Goal: Task Accomplishment & Management: Manage account settings

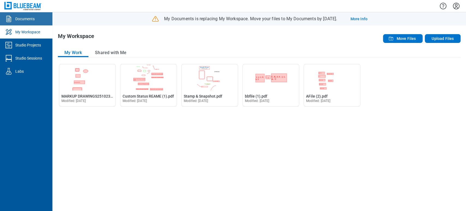
click at [24, 14] on link "Documents" at bounding box center [26, 18] width 52 height 13
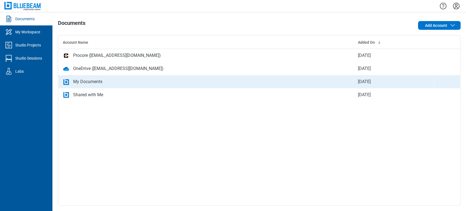
click at [87, 78] on td "My Documents" at bounding box center [206, 81] width 296 height 13
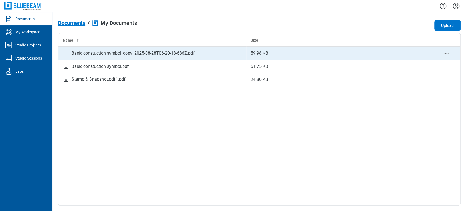
click at [446, 50] on icon "context-menu" at bounding box center [447, 53] width 7 height 7
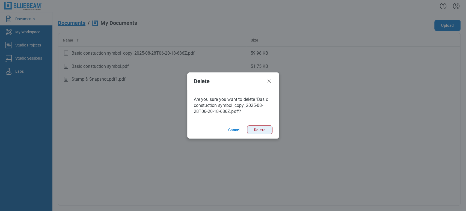
click at [262, 131] on button "Delete" at bounding box center [259, 129] width 25 height 9
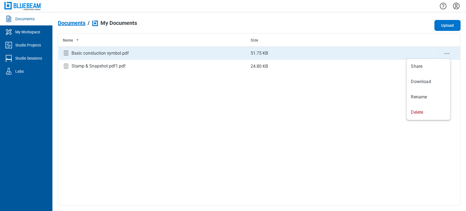
click at [447, 54] on icon "context-menu" at bounding box center [447, 53] width 7 height 7
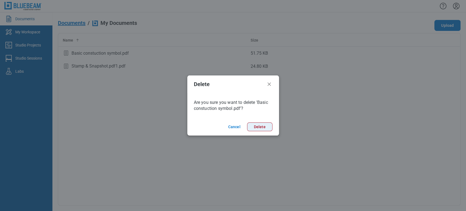
click at [255, 129] on button "Delete" at bounding box center [259, 126] width 25 height 9
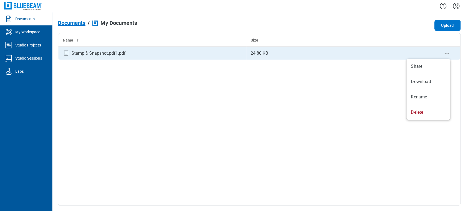
click at [446, 53] on icon "context-menu" at bounding box center [447, 53] width 7 height 7
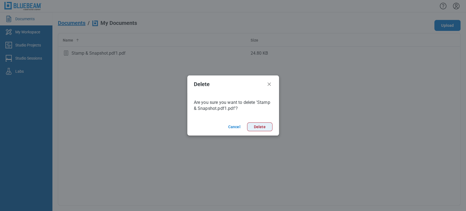
click at [269, 128] on button "Delete" at bounding box center [259, 126] width 25 height 9
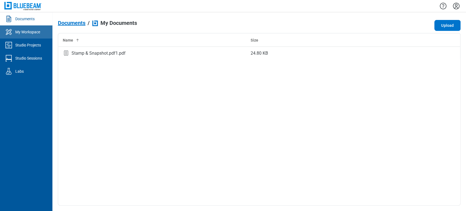
click at [17, 33] on div "My Workspace" at bounding box center [27, 31] width 25 height 5
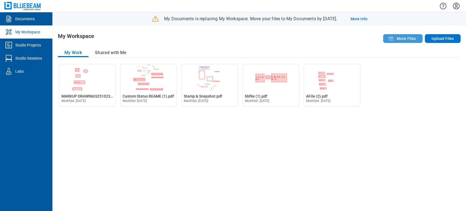
click at [416, 40] on span "Move Files" at bounding box center [406, 38] width 19 height 5
click at [409, 41] on span "Move Files" at bounding box center [406, 38] width 19 height 5
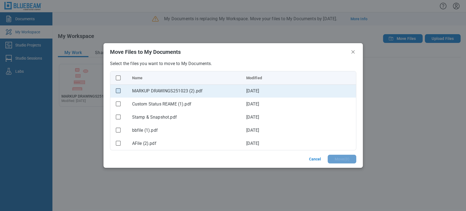
click at [117, 93] on rect "checkbox" at bounding box center [118, 90] width 5 height 5
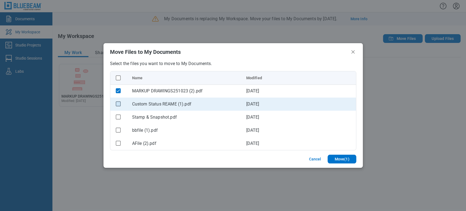
click at [116, 102] on rect "checkbox" at bounding box center [118, 103] width 5 height 5
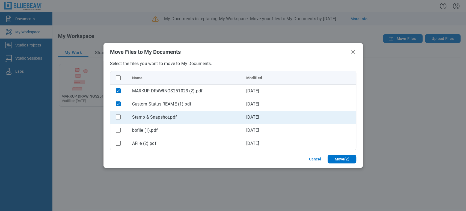
click at [121, 117] on div "bb-data-table" at bounding box center [118, 116] width 7 height 7
click at [120, 119] on div "bb-data-table" at bounding box center [118, 116] width 7 height 7
click at [118, 118] on rect "checkbox" at bounding box center [118, 116] width 5 height 5
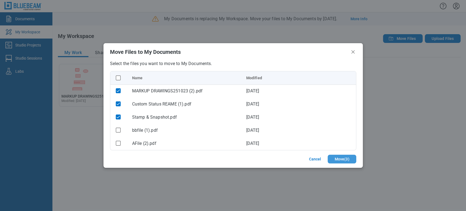
click at [336, 157] on button "Move ( 3 )" at bounding box center [342, 159] width 28 height 9
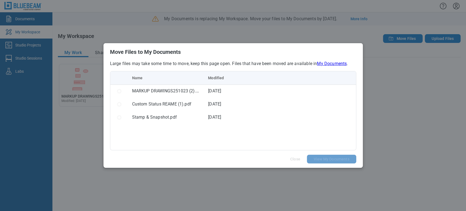
click at [340, 61] on link "My Documents" at bounding box center [332, 63] width 30 height 5
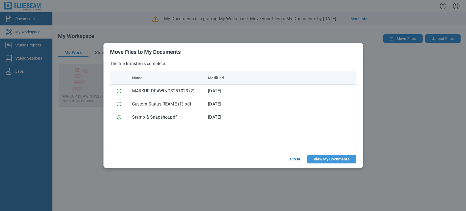
click at [324, 159] on button "View My Documents" at bounding box center [331, 159] width 49 height 9
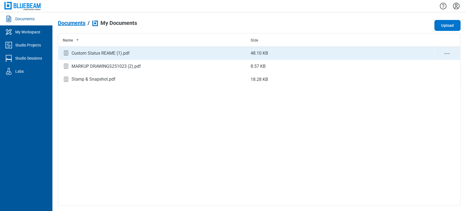
click at [451, 52] on div "bb-data-table" at bounding box center [447, 53] width 17 height 7
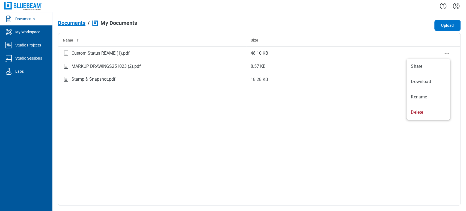
click at [449, 55] on icon "context-menu" at bounding box center [447, 53] width 7 height 7
click at [339, 124] on div "Name Size Custom Status REAME (1).pdf 48.10 KB MARKUP DRAWINGS251023 (2).pdf 8.…" at bounding box center [259, 119] width 403 height 172
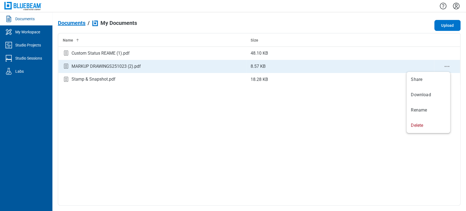
click at [447, 64] on icon "context-menu" at bounding box center [447, 66] width 7 height 7
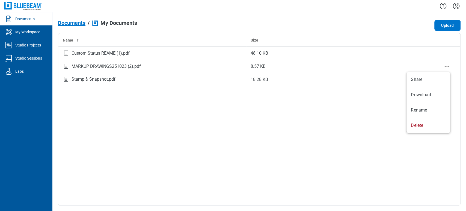
click at [363, 112] on div "Name Size Custom Status REAME (1).pdf 48.10 KB MARKUP DRAWINGS251023 (2).pdf 8.…" at bounding box center [259, 119] width 403 height 172
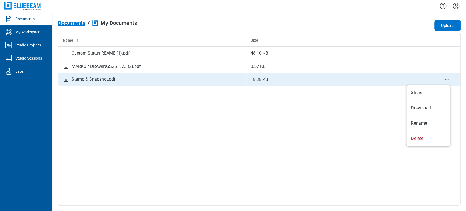
click at [446, 78] on icon "context-menu" at bounding box center [447, 79] width 7 height 7
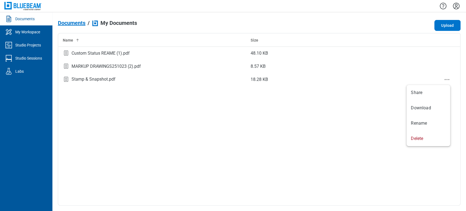
click at [375, 104] on div "Name Size Custom Status REAME (1).pdf 48.10 KB MARKUP DRAWINGS251023 (2).pdf 8.…" at bounding box center [259, 119] width 403 height 172
click at [69, 25] on span "Documents" at bounding box center [72, 23] width 28 height 6
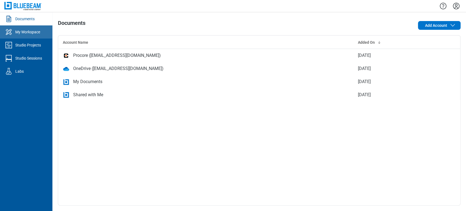
click at [44, 33] on link "My Workspace" at bounding box center [26, 31] width 52 height 13
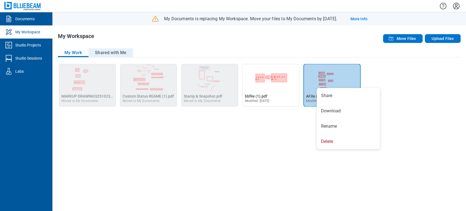
click at [120, 51] on button "Shared with Me" at bounding box center [110, 52] width 45 height 9
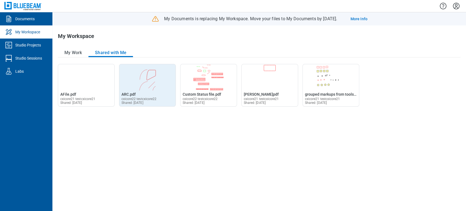
drag, startPoint x: 79, startPoint y: 79, endPoint x: 146, endPoint y: 70, distance: 67.7
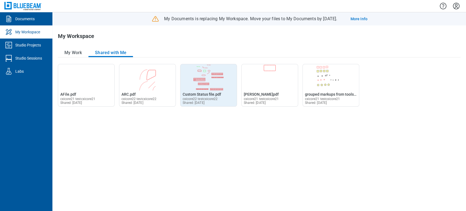
drag, startPoint x: 146, startPoint y: 70, endPoint x: 194, endPoint y: 69, distance: 48.1
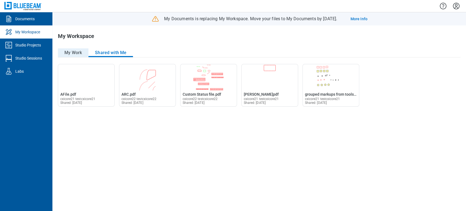
drag, startPoint x: 194, startPoint y: 69, endPoint x: 69, endPoint y: 54, distance: 125.7
click at [69, 54] on button "My Work" at bounding box center [73, 52] width 31 height 9
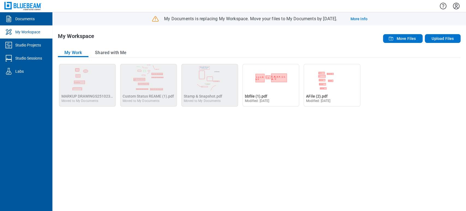
click at [457, 5] on icon "Settings" at bounding box center [456, 6] width 7 height 7
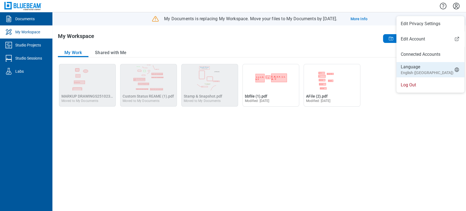
click at [424, 70] on li "Language English (UK)" at bounding box center [431, 69] width 68 height 15
select select "*****"
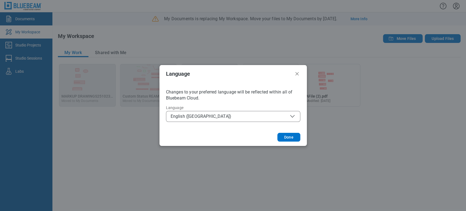
click at [280, 113] on span "English (UK)" at bounding box center [233, 116] width 125 height 7
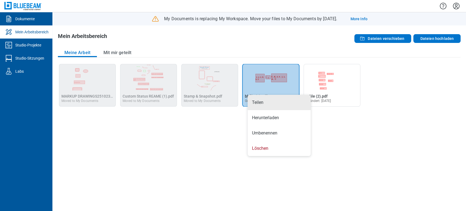
click at [390, 65] on div "MARKUP DRAWINGS251023 (2).pdf im Editor öffnen MARKUP DRAWINGS251023 (2).pdf Mo…" at bounding box center [259, 134] width 403 height 141
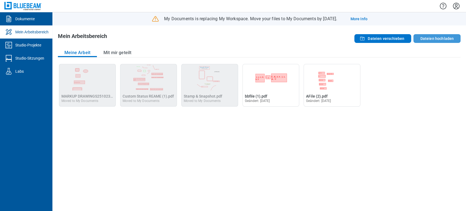
click at [420, 35] on button "Dateien hochladen" at bounding box center [437, 38] width 47 height 9
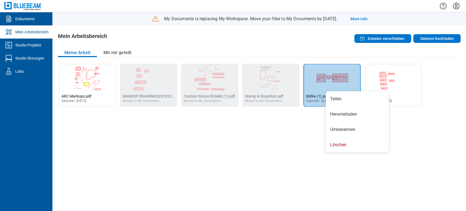
drag, startPoint x: 332, startPoint y: 101, endPoint x: 333, endPoint y: 23, distance: 77.6
click at [333, 23] on body "Dokumente Mein Arbeitsbereich Studio-Projekte Studio-Sitzungen Labs My Document…" at bounding box center [233, 105] width 466 height 211
click at [369, 39] on button "Dateien verschieben" at bounding box center [383, 38] width 57 height 9
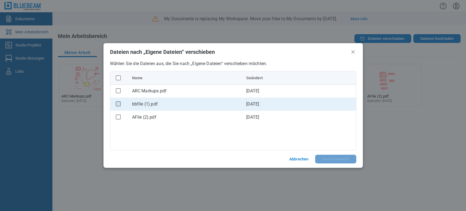
click at [118, 106] on rect "checkbox" at bounding box center [118, 103] width 5 height 5
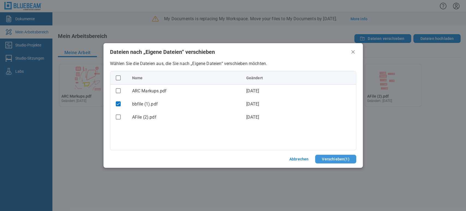
click at [329, 159] on button "Verschieben ( 1 )" at bounding box center [335, 159] width 41 height 9
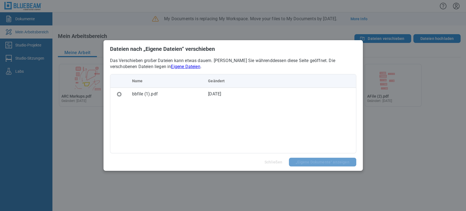
click at [171, 66] on link "Eigene Dateien" at bounding box center [185, 66] width 29 height 5
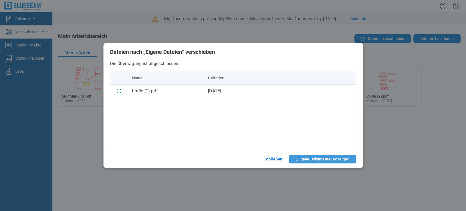
click at [326, 161] on button "„Eigene Dokumente“ anzeigen" at bounding box center [322, 159] width 67 height 9
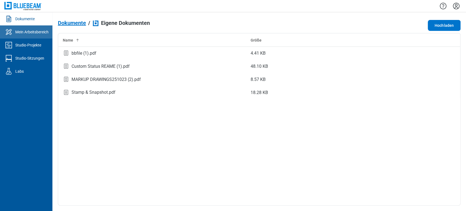
click at [42, 32] on div "Mein Arbeitsbereich" at bounding box center [31, 31] width 33 height 5
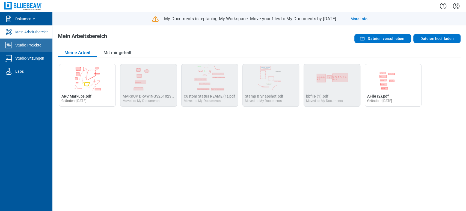
click at [40, 41] on link "Studio-Projekte" at bounding box center [26, 45] width 52 height 13
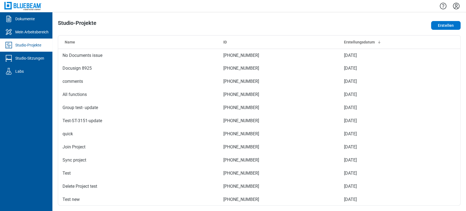
click at [39, 23] on link "Dokumente" at bounding box center [26, 18] width 52 height 13
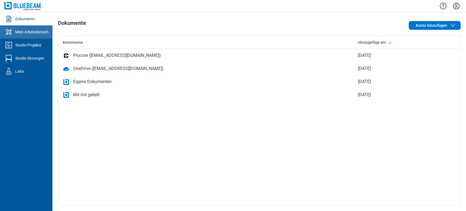
click at [44, 31] on div "Mein Arbeitsbereich" at bounding box center [31, 31] width 33 height 5
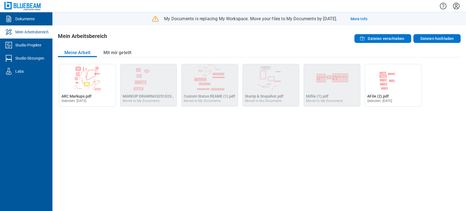
click at [458, 8] on icon "Einstellungen" at bounding box center [456, 6] width 7 height 7
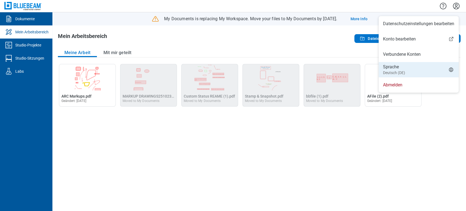
click at [422, 72] on li "Sprache Deutsch (DE)" at bounding box center [419, 69] width 80 height 15
select select "*****"
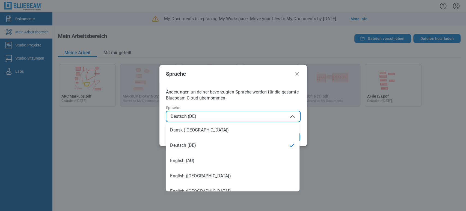
click at [256, 119] on span "Deutsch (DE)" at bounding box center [233, 116] width 125 height 7
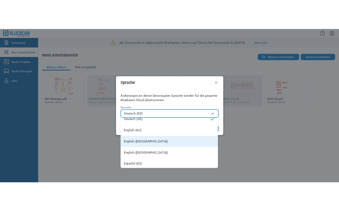
scroll to position [30, 0]
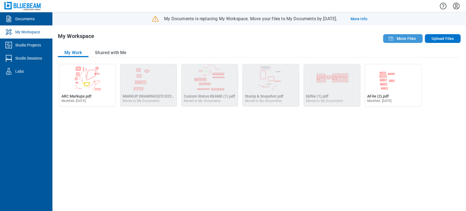
click at [402, 39] on span "Move Files" at bounding box center [406, 38] width 19 height 5
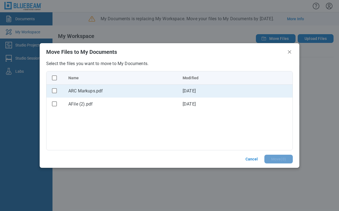
click at [50, 88] on td "bb-data-table" at bounding box center [54, 90] width 17 height 13
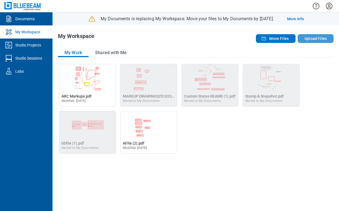
click at [300, 37] on button "Upload Files" at bounding box center [315, 38] width 36 height 9
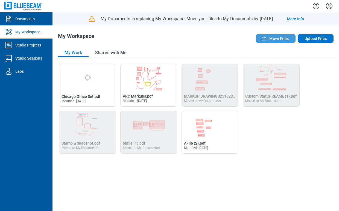
click at [282, 34] on button "Move Files" at bounding box center [276, 38] width 40 height 9
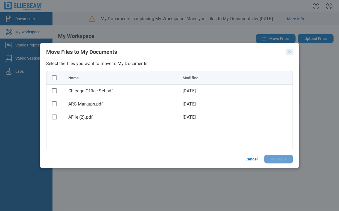
click at [290, 52] on icon "Close" at bounding box center [289, 51] width 3 height 3
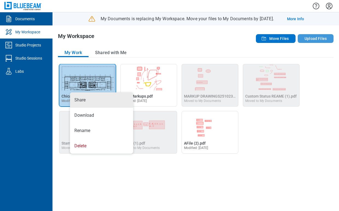
click at [321, 37] on button "Upload Files" at bounding box center [315, 38] width 36 height 9
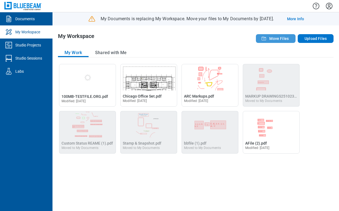
click at [269, 41] on button "Move Files" at bounding box center [276, 38] width 40 height 9
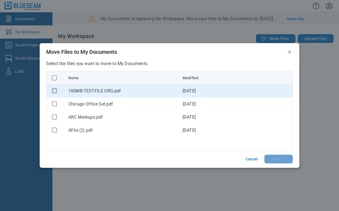
click at [54, 92] on rect "checkbox" at bounding box center [54, 90] width 5 height 5
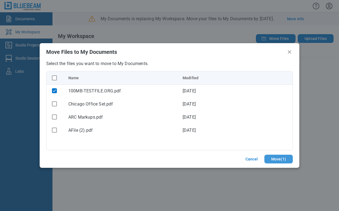
click at [276, 160] on button "Move ( 1 )" at bounding box center [278, 159] width 28 height 9
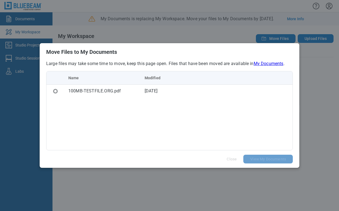
click at [200, 30] on div "Move Files to My Documents Large files may take some time to move, keep this pa…" at bounding box center [169, 105] width 339 height 211
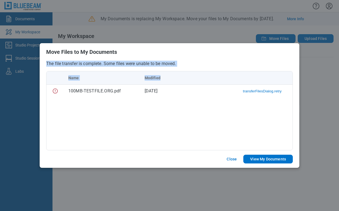
drag, startPoint x: 194, startPoint y: 50, endPoint x: 244, endPoint y: 80, distance: 59.1
click at [247, 82] on div "Move Files to My Documents The file transfer is complete. Some files were unabl…" at bounding box center [169, 105] width 259 height 125
click at [216, 58] on header "Move Files to My Documents" at bounding box center [169, 51] width 259 height 17
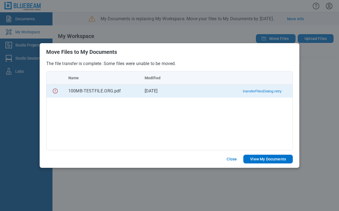
click at [262, 93] on td "transferFilesDialog.retry" at bounding box center [254, 90] width 76 height 13
click at [264, 91] on button "transferFilesDialog.retry" at bounding box center [262, 91] width 39 height 4
click at [233, 159] on button "Close" at bounding box center [231, 159] width 23 height 9
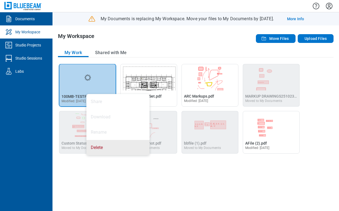
click at [336, 78] on div "My Workspace Move Files Upload Files My Work Shared with Me Open 100MB-TESTFILE…" at bounding box center [195, 117] width 286 height 185
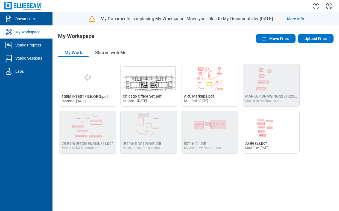
click at [283, 33] on div "Move Files Upload Files" at bounding box center [278, 38] width 110 height 11
click at [282, 39] on span "Move Files" at bounding box center [278, 38] width 19 height 5
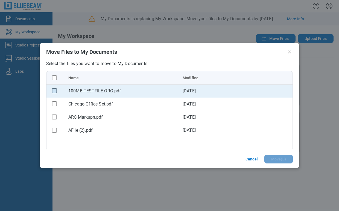
drag, startPoint x: 56, startPoint y: 91, endPoint x: 59, endPoint y: 91, distance: 3.3
click at [56, 91] on rect "checkbox" at bounding box center [54, 90] width 5 height 5
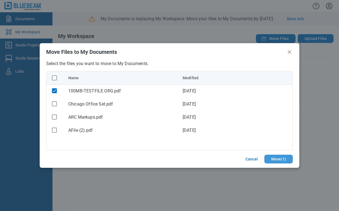
click at [274, 157] on button "Move ( 1 )" at bounding box center [278, 159] width 28 height 9
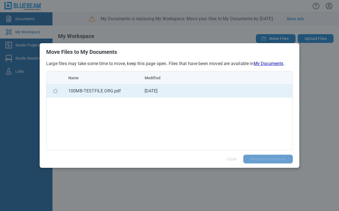
click at [266, 91] on td "bb-data-table" at bounding box center [254, 90] width 76 height 13
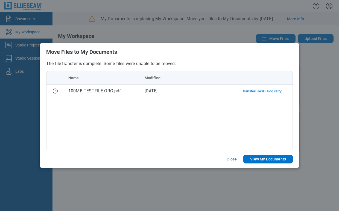
click at [233, 160] on button "Close" at bounding box center [231, 159] width 23 height 9
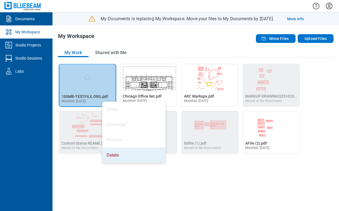
click at [116, 153] on li "Delete" at bounding box center [133, 154] width 63 height 15
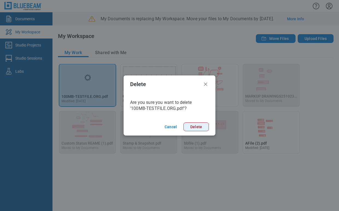
click at [203, 124] on button "Delete" at bounding box center [195, 126] width 25 height 9
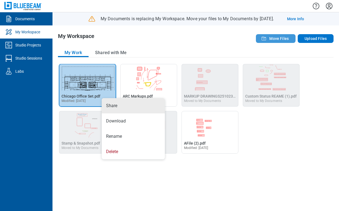
click at [266, 38] on icon "button" at bounding box center [263, 38] width 7 height 7
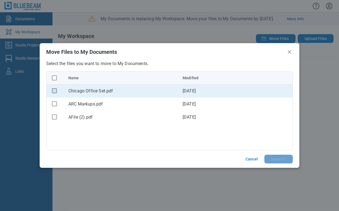
click at [55, 90] on rect "checkbox" at bounding box center [54, 90] width 5 height 5
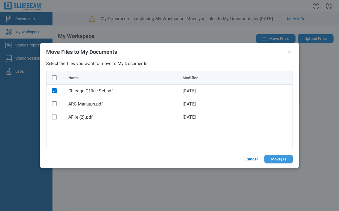
click at [273, 159] on button "Move ( 1 )" at bounding box center [278, 159] width 28 height 9
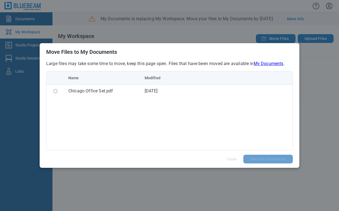
click at [175, 51] on h2 "Move Files to My Documents" at bounding box center [169, 52] width 246 height 6
drag, startPoint x: 180, startPoint y: 76, endPoint x: 218, endPoint y: 108, distance: 49.4
click at [180, 76] on table "Name Modified Chicago Office Set.pdf Aug 8, 2024" at bounding box center [169, 84] width 246 height 26
drag, startPoint x: 218, startPoint y: 108, endPoint x: 175, endPoint y: 99, distance: 43.8
click at [219, 111] on div "Name Modified Chicago Office Set.pdf Aug 8, 2024" at bounding box center [169, 110] width 246 height 79
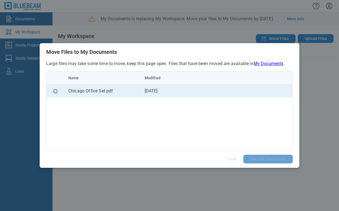
click at [124, 87] on td "Chicago Office Set.pdf" at bounding box center [102, 90] width 76 height 13
drag, startPoint x: 124, startPoint y: 86, endPoint x: 108, endPoint y: 86, distance: 15.8
click at [113, 87] on td "Chicago Office Set.pdf" at bounding box center [102, 90] width 76 height 13
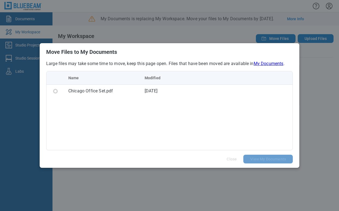
drag, startPoint x: 104, startPoint y: 87, endPoint x: 232, endPoint y: 112, distance: 131.1
click at [232, 112] on div "Name Modified Chicago Office Set.pdf Aug 8, 2024" at bounding box center [169, 110] width 246 height 79
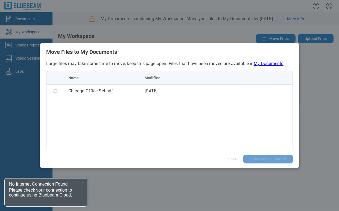
click at [147, 120] on div "Name Modified Chicago Office Set.pdf Aug 8, 2024" at bounding box center [169, 110] width 246 height 79
drag, startPoint x: 214, startPoint y: 115, endPoint x: 261, endPoint y: 87, distance: 54.9
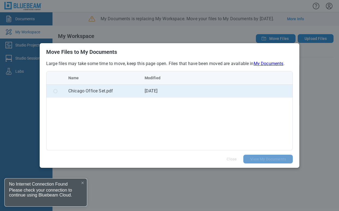
click at [215, 115] on div "Name Modified Chicago Office Set.pdf Aug 8, 2024" at bounding box center [169, 110] width 246 height 79
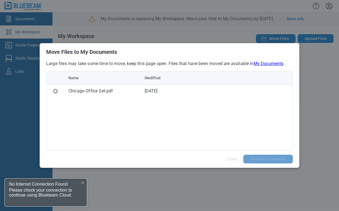
click at [261, 61] on link "My Documents" at bounding box center [268, 63] width 30 height 5
click at [144, 107] on div "Name Modified Chicago Office Set.pdf Aug 8, 2024" at bounding box center [169, 110] width 246 height 79
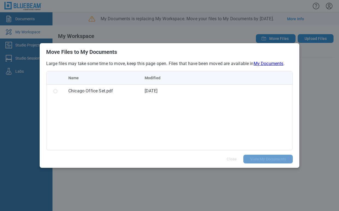
click at [109, 128] on div "Name Modified Chicago Office Set.pdf Aug 8, 2024" at bounding box center [169, 110] width 246 height 79
click at [118, 72] on table "Name Modified Chicago Office Set.pdf Aug 8, 2024" at bounding box center [169, 84] width 246 height 26
drag, startPoint x: 148, startPoint y: 47, endPoint x: 62, endPoint y: 2, distance: 97.1
click at [202, 46] on header "Move Files to My Documents" at bounding box center [169, 51] width 259 height 17
click at [224, 105] on div "Name Modified Chicago Office Set.pdf Aug 8, 2024" at bounding box center [169, 110] width 246 height 79
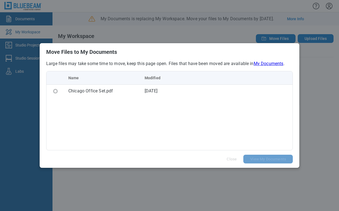
click at [208, 140] on div "Name Modified Chicago Office Set.pdf Aug 8, 2024" at bounding box center [169, 110] width 246 height 79
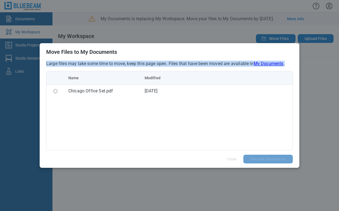
drag, startPoint x: 229, startPoint y: 44, endPoint x: 242, endPoint y: 126, distance: 83.5
click at [242, 126] on div "Move Files to My Documents Large files may take some time to move, keep this pa…" at bounding box center [169, 105] width 259 height 125
drag, startPoint x: 294, startPoint y: 88, endPoint x: 297, endPoint y: 79, distance: 9.5
click at [293, 87] on div "Large files may take some time to move, keep this page open. Files that have be…" at bounding box center [169, 106] width 259 height 90
drag, startPoint x: 312, startPoint y: 58, endPoint x: 317, endPoint y: 46, distance: 12.6
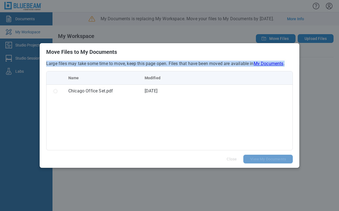
click at [312, 58] on div "Move Files to My Documents Large files may take some time to move, keep this pa…" at bounding box center [169, 105] width 339 height 211
click at [318, 42] on div "Move Files to My Documents Large files may take some time to move, keep this pa…" at bounding box center [169, 105] width 339 height 211
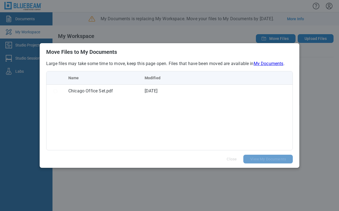
drag, startPoint x: 318, startPoint y: 37, endPoint x: 301, endPoint y: 35, distance: 16.7
click at [318, 36] on div "Move Files to My Documents Large files may take some time to move, keep this pa…" at bounding box center [169, 105] width 339 height 211
click at [285, 33] on div "Move Files to My Documents Large files may take some time to move, keep this pa…" at bounding box center [169, 105] width 339 height 211
click at [300, 19] on div "Move Files to My Documents Large files may take some time to move, keep this pa…" at bounding box center [169, 105] width 339 height 211
click at [9, 17] on div "Move Files to My Documents Large files may take some time to move, keep this pa…" at bounding box center [169, 105] width 339 height 211
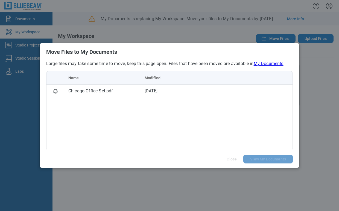
click at [0, 59] on div "Move Files to My Documents Large files may take some time to move, keep this pa…" at bounding box center [169, 105] width 339 height 211
drag, startPoint x: 17, startPoint y: 141, endPoint x: 33, endPoint y: 157, distance: 22.4
click at [21, 149] on div "Move Files to My Documents Large files may take some time to move, keep this pa…" at bounding box center [169, 105] width 339 height 211
drag, startPoint x: 63, startPoint y: 168, endPoint x: 124, endPoint y: 128, distance: 72.5
click at [67, 168] on div "Move Files to My Documents Large files may take some time to move, keep this pa…" at bounding box center [169, 105] width 339 height 211
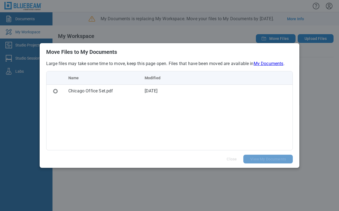
drag, startPoint x: 125, startPoint y: 126, endPoint x: 125, endPoint y: 120, distance: 6.3
click at [125, 124] on div "Name Modified Chicago Office Set.pdf Aug 8, 2024" at bounding box center [169, 110] width 246 height 79
click at [123, 117] on div "Name Modified Chicago Office Set.pdf Aug 8, 2024" at bounding box center [169, 110] width 246 height 79
drag, startPoint x: 89, startPoint y: 94, endPoint x: 266, endPoint y: 60, distance: 179.9
click at [266, 60] on header "Move Files to My Documents" at bounding box center [169, 51] width 259 height 17
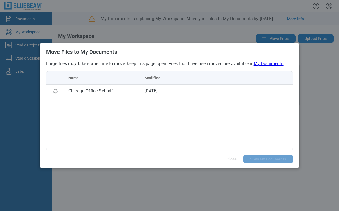
click at [265, 64] on link "My Documents" at bounding box center [268, 63] width 30 height 5
click at [261, 65] on link "My Documents" at bounding box center [268, 63] width 30 height 5
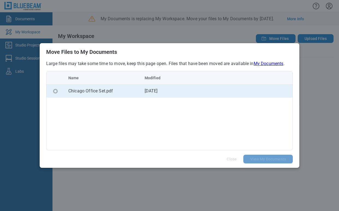
drag, startPoint x: 202, startPoint y: 50, endPoint x: 211, endPoint y: 90, distance: 41.6
click at [211, 90] on div "Move Files to My Documents Large files may take some time to move, keep this pa…" at bounding box center [169, 105] width 259 height 125
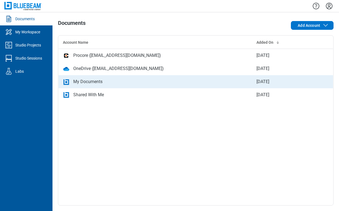
click at [72, 82] on div "My Documents" at bounding box center [155, 81] width 185 height 7
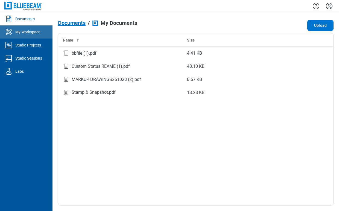
click at [24, 30] on div "My Workspace" at bounding box center [27, 31] width 25 height 5
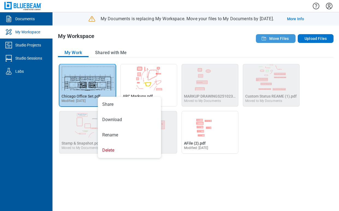
click at [277, 38] on span "Move Files" at bounding box center [278, 38] width 19 height 5
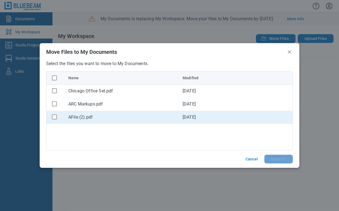
click at [52, 114] on div "bb-data-table" at bounding box center [54, 116] width 7 height 7
click at [53, 114] on rect "checkbox" at bounding box center [54, 116] width 5 height 5
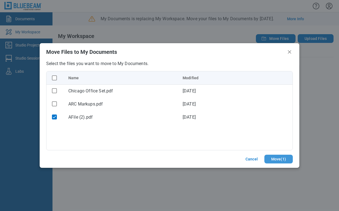
click at [280, 157] on button "Move ( 1 )" at bounding box center [278, 159] width 28 height 9
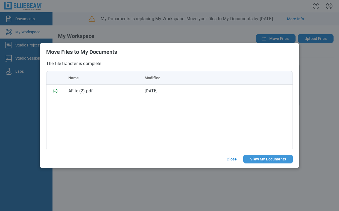
click at [268, 156] on button "View My Documents" at bounding box center [267, 159] width 49 height 9
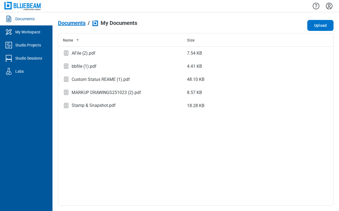
click at [70, 23] on span "Documents" at bounding box center [72, 23] width 28 height 6
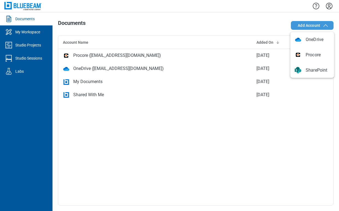
click at [315, 25] on span "Add Account" at bounding box center [308, 25] width 22 height 5
click at [259, 122] on div "Account Name Added On Procore (sbreaux@bluebeam.com) Sep 4, 2025 OneDrive (veer…" at bounding box center [195, 120] width 275 height 170
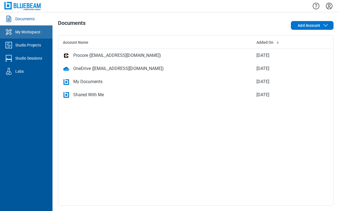
click at [31, 36] on link "My Workspace" at bounding box center [26, 31] width 52 height 13
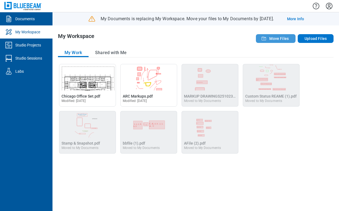
click at [264, 37] on icon "button" at bounding box center [263, 38] width 7 height 7
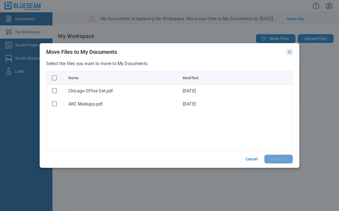
click at [291, 51] on icon "Close" at bounding box center [289, 52] width 7 height 7
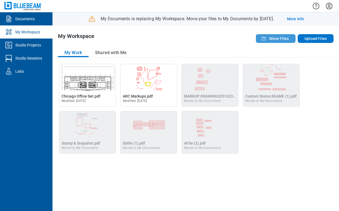
click at [284, 38] on span "Move Files" at bounding box center [278, 38] width 19 height 5
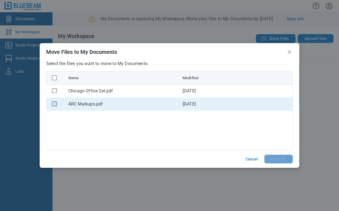
click at [55, 105] on rect "checkbox" at bounding box center [54, 103] width 5 height 5
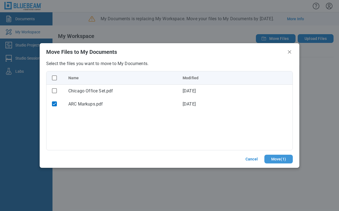
click at [275, 160] on button "Move ( 1 )" at bounding box center [278, 159] width 28 height 9
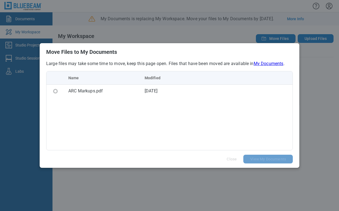
click at [267, 63] on link "My Documents" at bounding box center [268, 63] width 30 height 5
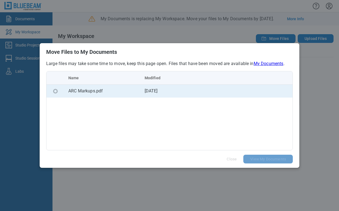
click at [118, 93] on div "ARC Markups.pdf" at bounding box center [101, 91] width 67 height 7
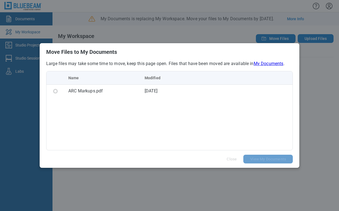
drag, startPoint x: 131, startPoint y: 95, endPoint x: 123, endPoint y: 106, distance: 13.5
click at [123, 106] on div "Name Modified ARC Markups.pdf Sep 11, 2025" at bounding box center [169, 110] width 246 height 79
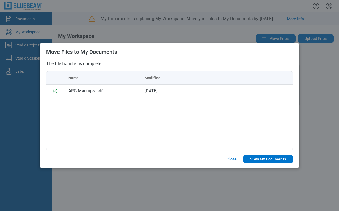
click at [233, 160] on button "Close" at bounding box center [231, 159] width 23 height 9
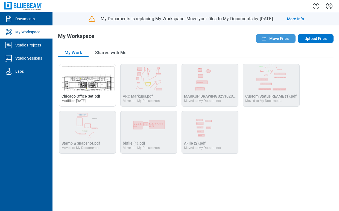
click at [285, 41] on span "Move Files" at bounding box center [278, 38] width 19 height 5
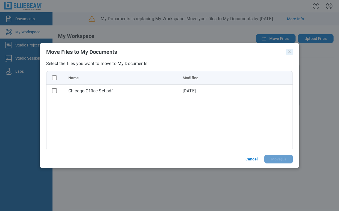
click at [291, 52] on icon "Close" at bounding box center [289, 52] width 7 height 7
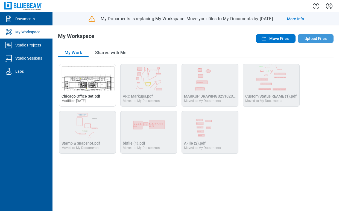
click at [313, 40] on button "Upload Files" at bounding box center [315, 38] width 36 height 9
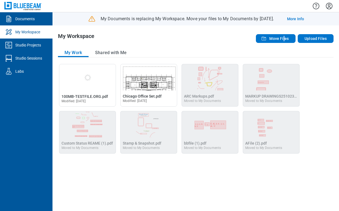
drag, startPoint x: 284, startPoint y: 32, endPoint x: 273, endPoint y: 46, distance: 17.9
click at [281, 39] on div "My Workspace Move Files Upload Files My Work Shared with Me Open 100MB-TESTFILE…" at bounding box center [195, 117] width 286 height 185
click at [280, 37] on span "Move Files" at bounding box center [278, 38] width 19 height 5
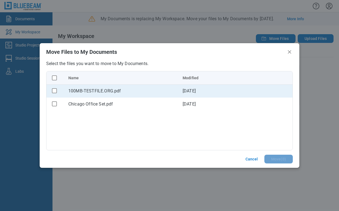
click at [56, 88] on div "bb-data-table" at bounding box center [54, 90] width 7 height 7
click at [55, 90] on rect "checkbox" at bounding box center [54, 90] width 5 height 5
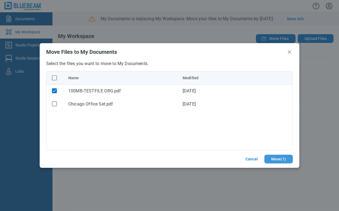
click at [280, 156] on button "Move ( 1 )" at bounding box center [278, 159] width 28 height 9
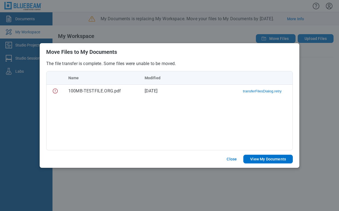
drag, startPoint x: 262, startPoint y: 61, endPoint x: 242, endPoint y: 67, distance: 20.1
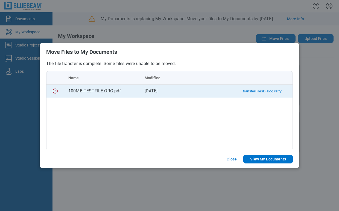
click at [252, 93] on button "transferFilesDialog.retry" at bounding box center [262, 91] width 39 height 4
click at [255, 92] on td "Download" at bounding box center [254, 90] width 76 height 13
click at [276, 92] on button "Download" at bounding box center [273, 91] width 16 height 4
click at [258, 89] on span "transferFilesDialog.downloadFailed" at bounding box center [255, 90] width 70 height 5
click at [174, 90] on td "Sep 4, 2025" at bounding box center [178, 90] width 76 height 13
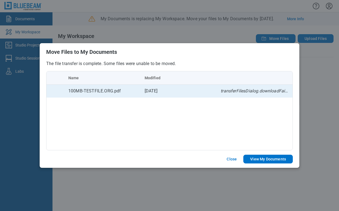
click at [214, 90] on td "Sep 4, 2025" at bounding box center [178, 90] width 76 height 13
click at [245, 92] on span "transferFilesDialog.downloadFailed" at bounding box center [255, 90] width 70 height 5
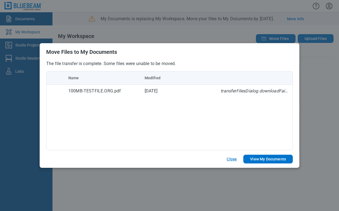
click at [229, 160] on button "Close" at bounding box center [231, 159] width 23 height 9
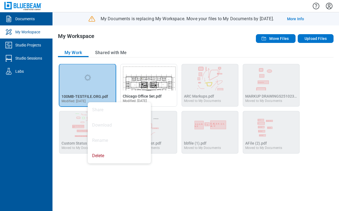
click at [170, 166] on div "Open 100MB-TESTFILE.ORG.pdf in Editor 100MB-TESTFILE.ORG.pdf Modified: Sep 4, 2…" at bounding box center [195, 134] width 275 height 141
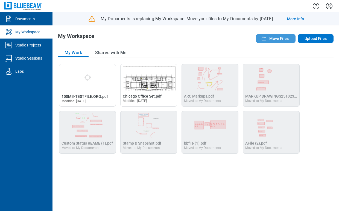
click at [262, 39] on icon "button" at bounding box center [263, 38] width 7 height 7
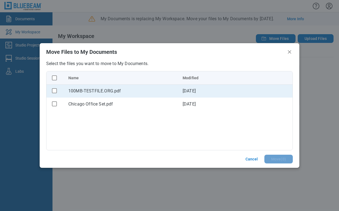
click at [51, 92] on div "bb-data-table" at bounding box center [54, 90] width 7 height 7
click at [52, 90] on rect "checkbox" at bounding box center [54, 90] width 5 height 5
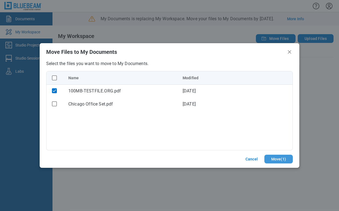
click at [272, 161] on button "Move ( 1 )" at bounding box center [278, 159] width 28 height 9
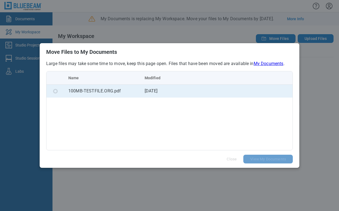
click at [236, 89] on td "bb-data-table" at bounding box center [254, 90] width 76 height 13
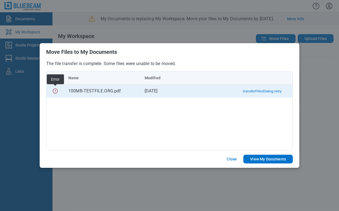
click at [55, 93] on icon "bb-data-table" at bounding box center [55, 91] width 7 height 7
click at [260, 91] on button "transferFilesDialog.retry" at bounding box center [262, 91] width 39 height 4
click at [55, 90] on icon "bb-data-table" at bounding box center [55, 91] width 7 height 7
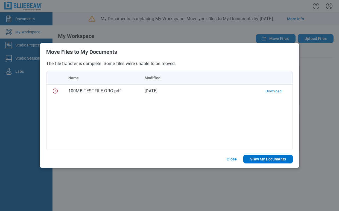
click at [270, 91] on button "Download" at bounding box center [273, 91] width 16 height 4
click at [232, 160] on button "Close" at bounding box center [231, 159] width 23 height 9
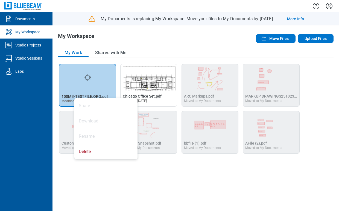
click at [111, 182] on div "Open 100MB-TESTFILE.ORG.pdf in Editor 100MB-TESTFILE.ORG.pdf Modified: Sep 4, 2…" at bounding box center [195, 134] width 275 height 141
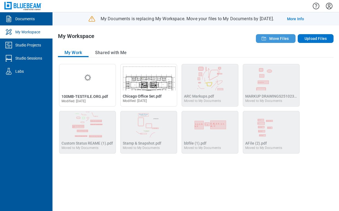
click at [268, 41] on button "Move Files" at bounding box center [276, 38] width 40 height 9
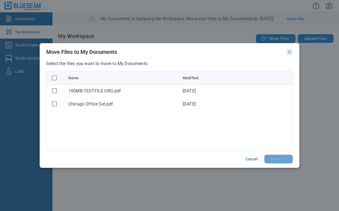
drag, startPoint x: 288, startPoint y: 53, endPoint x: 243, endPoint y: 57, distance: 45.8
click at [288, 53] on icon "Close" at bounding box center [289, 52] width 7 height 7
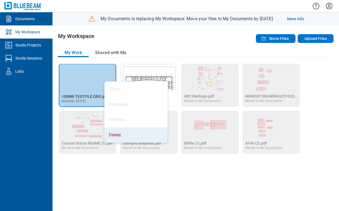
click at [110, 134] on li "Delete" at bounding box center [135, 134] width 63 height 15
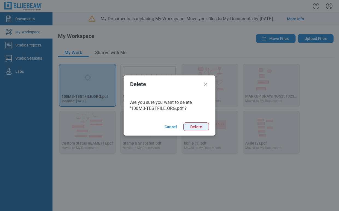
click at [190, 125] on button "Delete" at bounding box center [195, 126] width 25 height 9
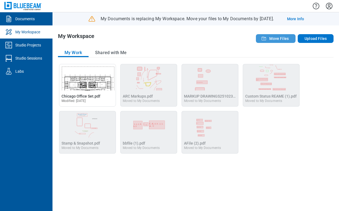
click at [279, 39] on span "Move Files" at bounding box center [278, 38] width 19 height 5
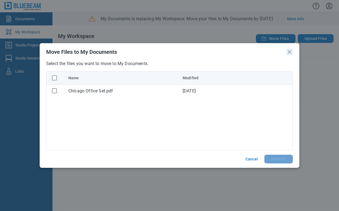
click at [288, 51] on icon "Close" at bounding box center [289, 51] width 3 height 3
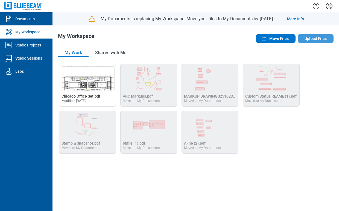
click at [312, 36] on button "Upload Files" at bounding box center [315, 38] width 36 height 9
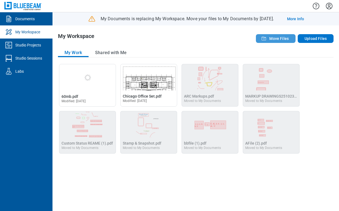
click at [284, 41] on span "Move Files" at bounding box center [278, 38] width 19 height 5
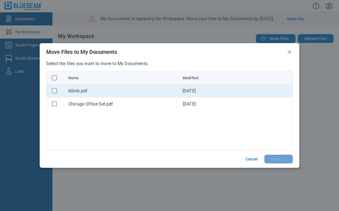
click at [53, 87] on div "bb-data-table" at bounding box center [54, 90] width 7 height 7
click at [54, 91] on rect "checkbox" at bounding box center [54, 90] width 5 height 5
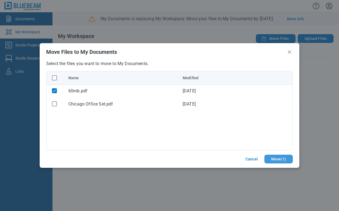
click at [284, 161] on button "Move ( 1 )" at bounding box center [278, 159] width 28 height 9
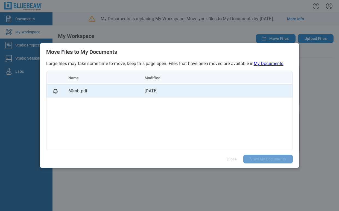
click at [258, 97] on td "bb-data-table" at bounding box center [254, 90] width 76 height 13
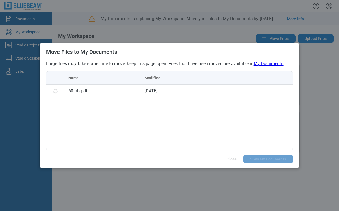
click at [225, 78] on table "Name Modified 60mb.pdf Aug 29, 2025" at bounding box center [169, 84] width 246 height 26
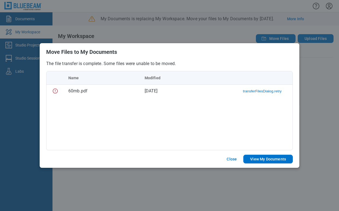
click at [238, 53] on h2 "Move Files to My Documents" at bounding box center [169, 52] width 246 height 6
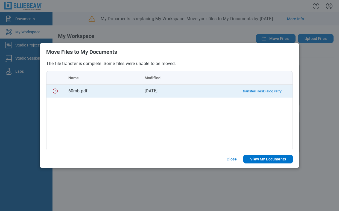
click at [258, 89] on button "transferFilesDialog.retry" at bounding box center [262, 91] width 39 height 4
click at [226, 159] on button "Close" at bounding box center [231, 159] width 23 height 9
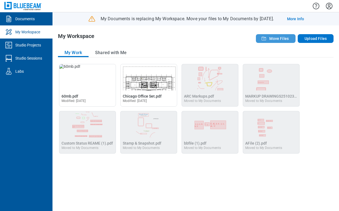
click at [269, 37] on button "Move Files" at bounding box center [276, 38] width 40 height 9
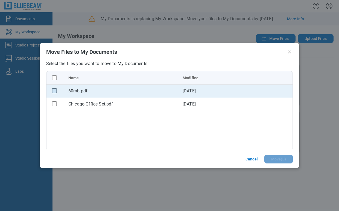
click at [54, 90] on rect "checkbox" at bounding box center [54, 90] width 5 height 5
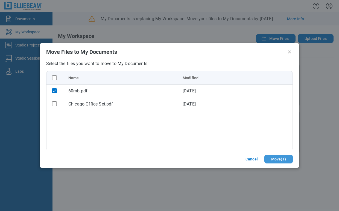
click at [276, 160] on button "Move ( 1 )" at bounding box center [278, 159] width 28 height 9
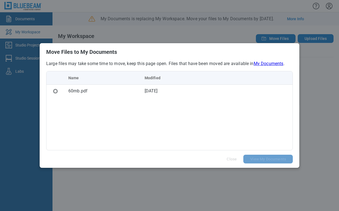
click at [241, 107] on div "Name Modified 60mb.pdf Aug 29, 2025" at bounding box center [169, 110] width 246 height 79
click at [250, 61] on p "Large files may take some time to move, keep this page open. Files that have be…" at bounding box center [169, 64] width 246 height 6
click at [268, 63] on link "My Documents" at bounding box center [268, 63] width 30 height 5
drag, startPoint x: 165, startPoint y: 88, endPoint x: 285, endPoint y: 102, distance: 120.5
click at [164, 88] on td "Aug 29, 2025" at bounding box center [178, 90] width 76 height 13
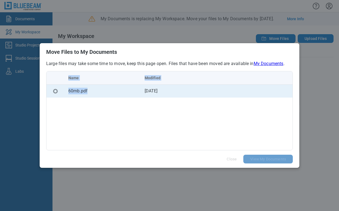
drag, startPoint x: 285, startPoint y: 102, endPoint x: 236, endPoint y: 93, distance: 49.5
click at [286, 100] on div "Name Modified 60mb.pdf Aug 29, 2025" at bounding box center [169, 110] width 246 height 79
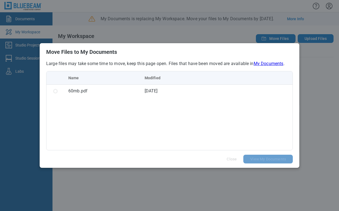
drag, startPoint x: 194, startPoint y: 78, endPoint x: 119, endPoint y: 70, distance: 75.9
click at [189, 76] on table "Name Modified 60mb.pdf Aug 29, 2025" at bounding box center [169, 84] width 246 height 26
drag, startPoint x: 109, startPoint y: 70, endPoint x: 55, endPoint y: 77, distance: 55.1
click at [108, 70] on div "Large files may take some time to move, keep this page open. Files that have be…" at bounding box center [169, 106] width 259 height 90
drag, startPoint x: 46, startPoint y: 78, endPoint x: 79, endPoint y: 80, distance: 32.9
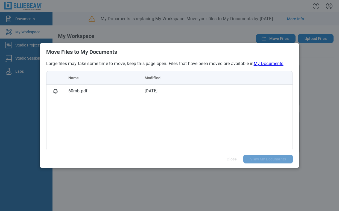
click at [56, 77] on div "Name Modified 60mb.pdf Aug 29, 2025" at bounding box center [169, 110] width 246 height 79
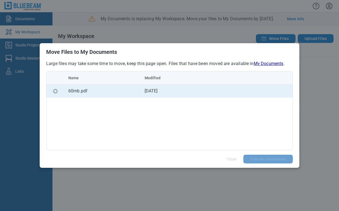
click at [73, 91] on div "60mb.pdf" at bounding box center [101, 91] width 67 height 7
drag, startPoint x: 73, startPoint y: 92, endPoint x: 77, endPoint y: 94, distance: 4.2
click at [74, 93] on div "60mb.pdf" at bounding box center [101, 91] width 67 height 7
drag, startPoint x: 81, startPoint y: 93, endPoint x: 87, endPoint y: 92, distance: 5.8
click at [82, 93] on div "60mb.pdf" at bounding box center [101, 91] width 67 height 7
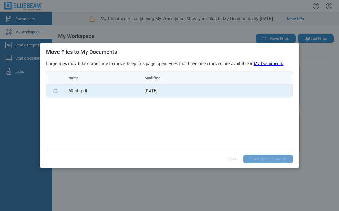
click at [89, 91] on div "60mb.pdf" at bounding box center [101, 91] width 67 height 7
click at [93, 91] on div "60mb.pdf" at bounding box center [101, 91] width 67 height 7
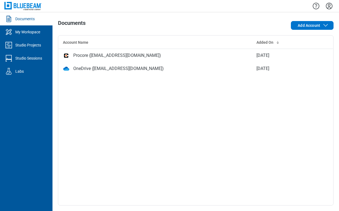
drag, startPoint x: 97, startPoint y: 116, endPoint x: 62, endPoint y: 4, distance: 117.6
click at [96, 117] on div "Account Name Added On Procore (sbreaux@bluebeam.com) Sep 4, 2025 OneDrive (veer…" at bounding box center [195, 120] width 275 height 170
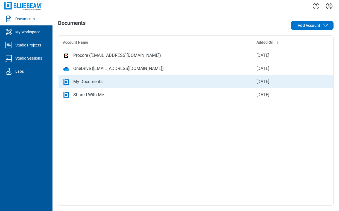
click at [85, 78] on td "My Documents" at bounding box center [154, 81] width 193 height 13
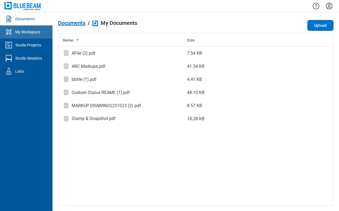
click at [41, 30] on link "My Workspace" at bounding box center [26, 31] width 52 height 13
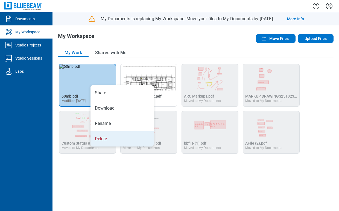
click at [102, 139] on li "Delete" at bounding box center [121, 138] width 63 height 15
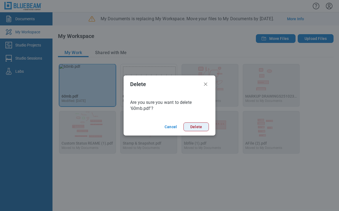
click at [203, 126] on button "Delete" at bounding box center [195, 126] width 25 height 9
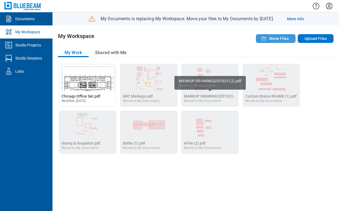
click at [278, 41] on span "Move Files" at bounding box center [278, 38] width 19 height 5
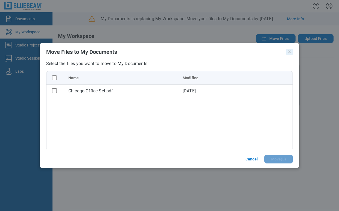
click at [288, 52] on icon "Close" at bounding box center [289, 52] width 7 height 7
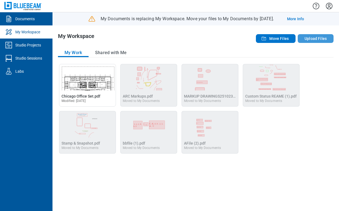
click at [307, 38] on button "Upload Files" at bounding box center [315, 38] width 36 height 9
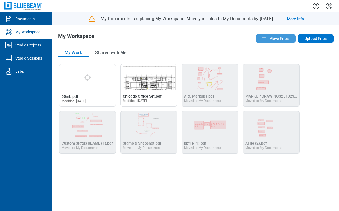
click at [276, 36] on span "Move Files" at bounding box center [278, 38] width 19 height 5
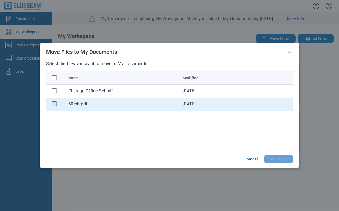
click at [54, 105] on rect "checkbox" at bounding box center [54, 103] width 5 height 5
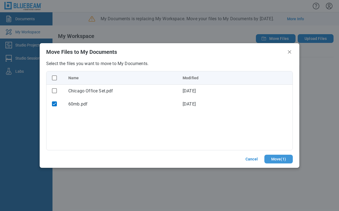
click at [281, 157] on button "Move ( 1 )" at bounding box center [278, 159] width 28 height 9
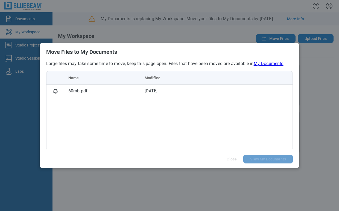
click at [254, 100] on div "Name Modified 60mb.pdf Aug 29, 2025" at bounding box center [169, 110] width 246 height 79
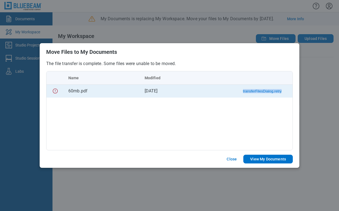
drag, startPoint x: 237, startPoint y: 91, endPoint x: 288, endPoint y: 91, distance: 51.6
click at [288, 91] on td "transferFilesDialog.retry" at bounding box center [254, 90] width 76 height 13
copy button "transferFilesDialog.retry"
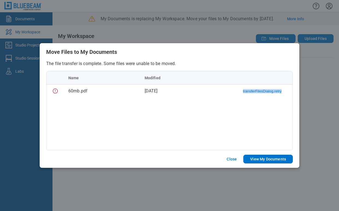
click at [314, 191] on div "Move Files to My Documents The file transfer is complete. Some files were unabl…" at bounding box center [169, 105] width 339 height 211
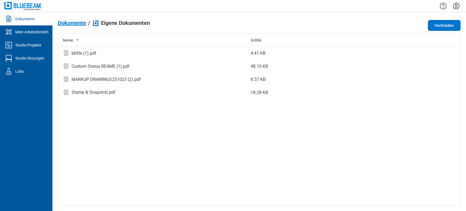
click at [457, 6] on icon "Einstellungen" at bounding box center [456, 6] width 9 height 9
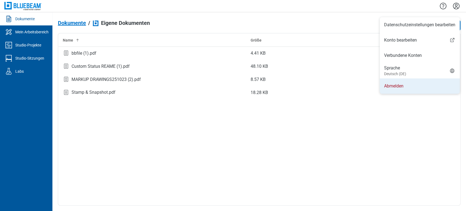
click at [422, 90] on li "Abmelden" at bounding box center [420, 85] width 80 height 15
